Goal: Find specific page/section: Find specific page/section

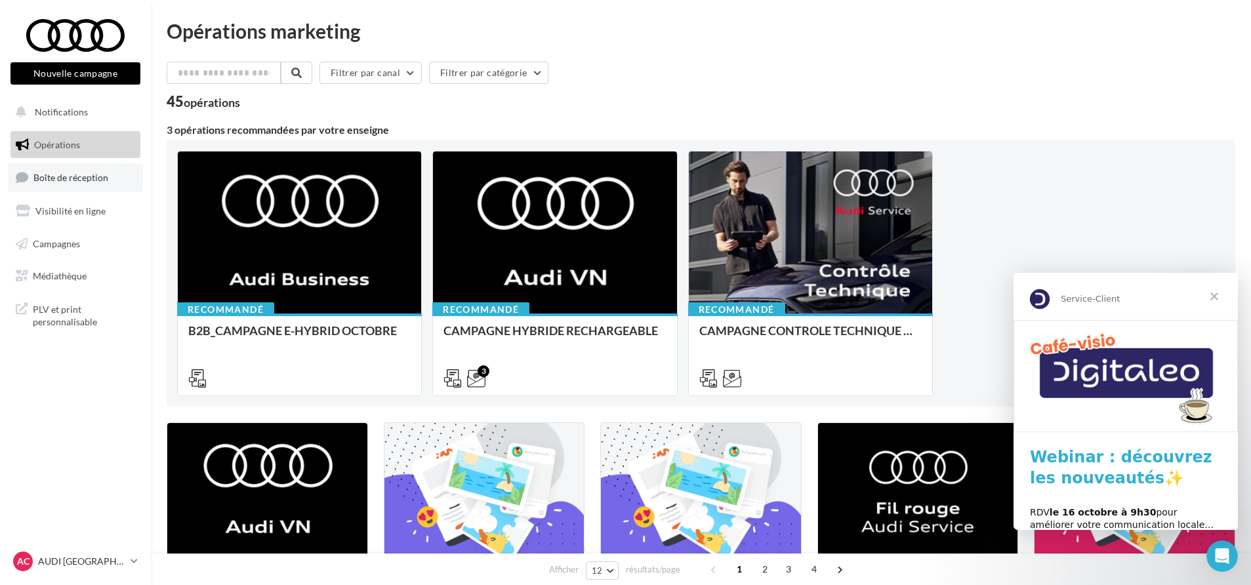
click at [97, 176] on span "Boîte de réception" at bounding box center [70, 177] width 75 height 11
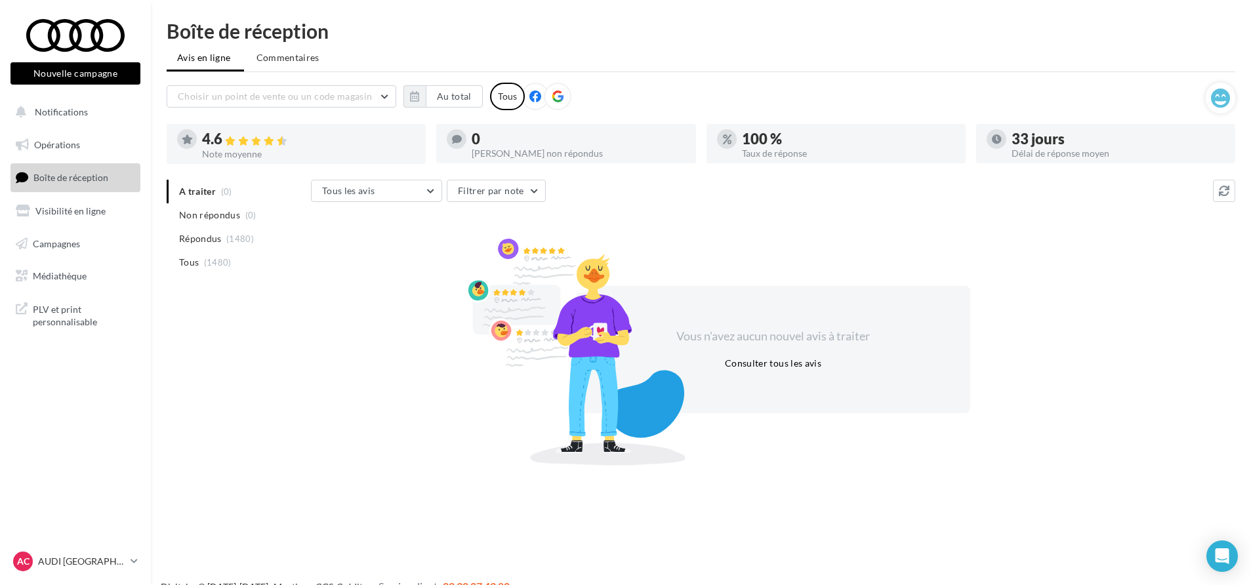
click at [302, 418] on div "A traiter (0) Non répondus (0) Répondus (1480) Tous (1480) Tous les avis Tous l…" at bounding box center [701, 320] width 1069 height 281
click at [344, 581] on link "Crédits" at bounding box center [352, 586] width 30 height 11
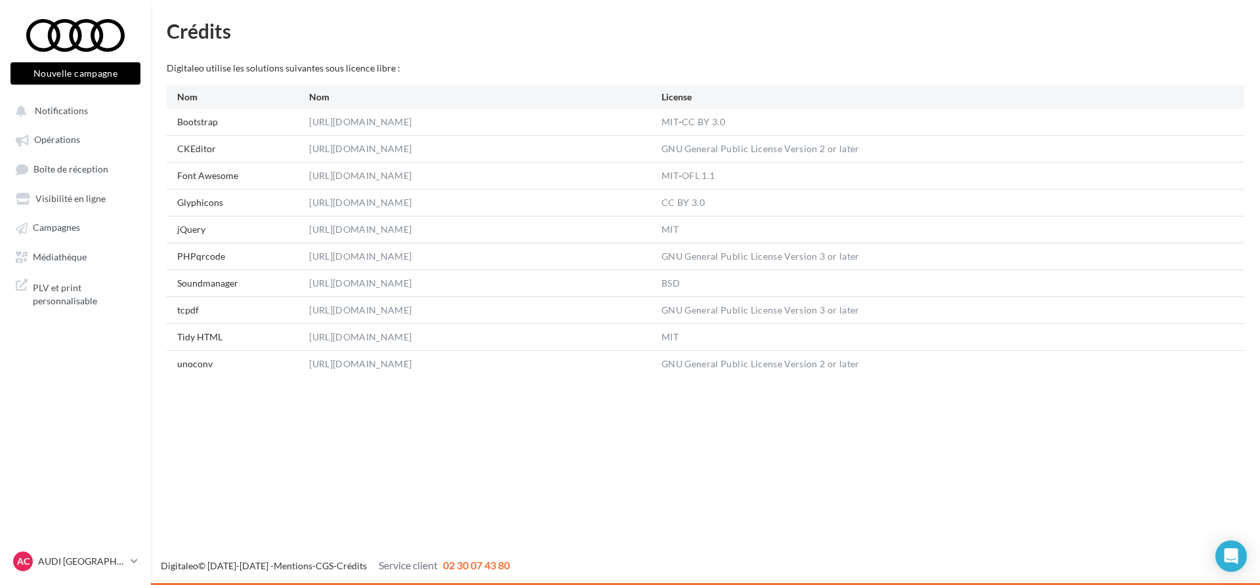
click at [54, 411] on nav "Nouvelle campagne Nouvelle campagne Notifications Opérations Boîte de réception…" at bounding box center [75, 292] width 151 height 585
